Goal: Task Accomplishment & Management: Use online tool/utility

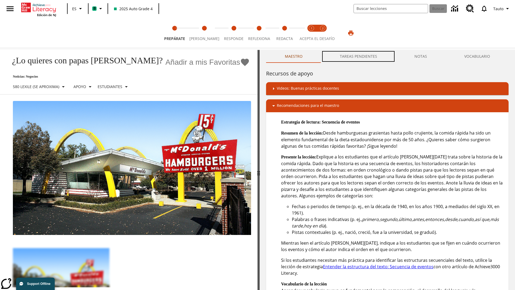
click at [359, 56] on button "TAREAS PENDIENTES" at bounding box center [358, 56] width 75 height 13
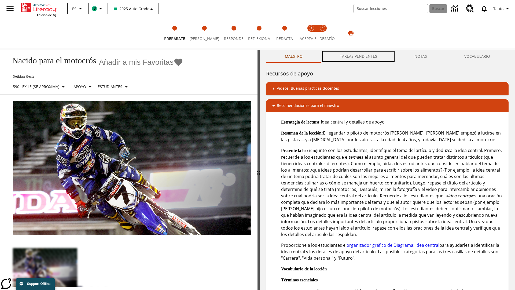
click at [359, 56] on button "TAREAS PENDIENTES" at bounding box center [358, 56] width 75 height 13
